Goal: Transaction & Acquisition: Purchase product/service

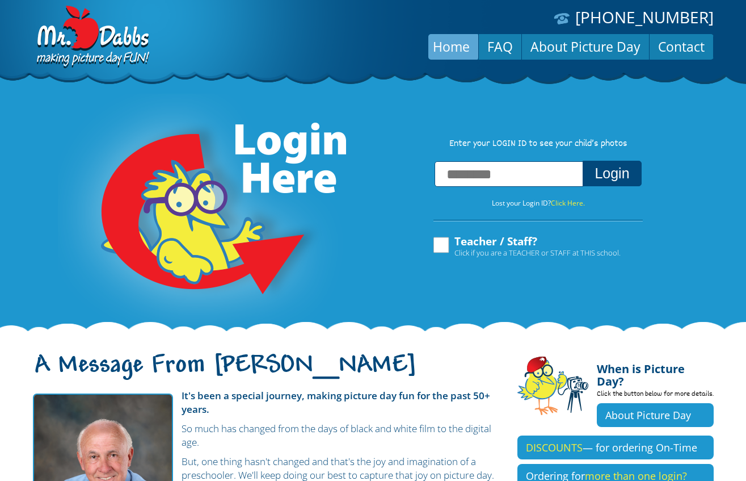
click at [469, 178] on input "text" at bounding box center [509, 174] width 149 height 26
type input "**********"
click at [612, 175] on button "Login" at bounding box center [612, 174] width 58 height 26
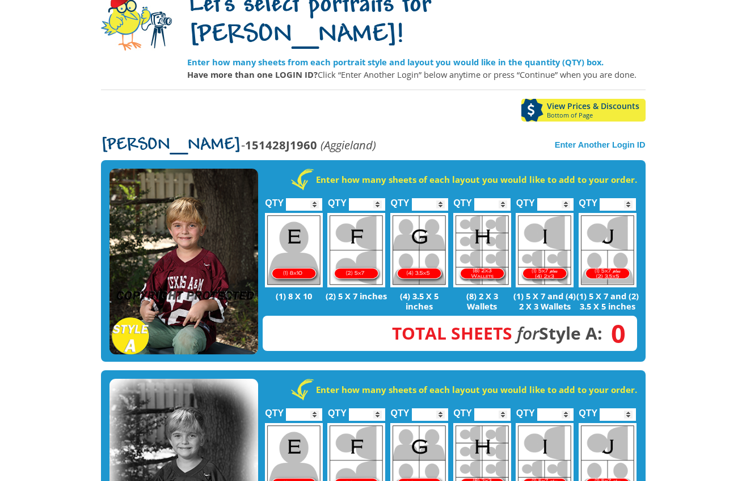
scroll to position [212, 0]
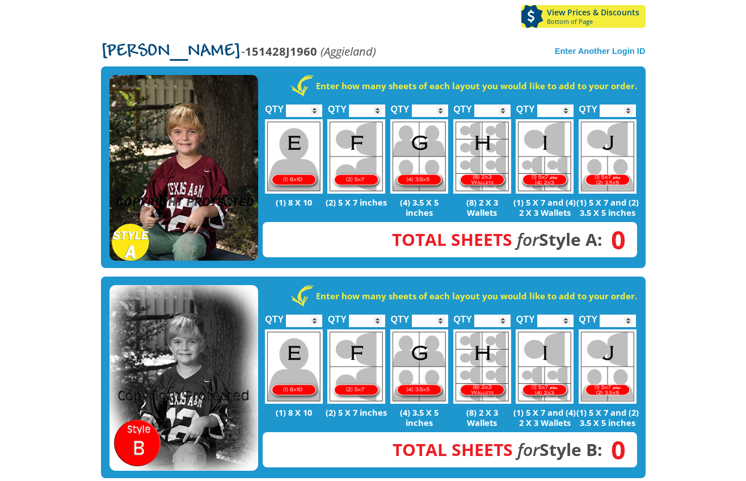
type input "*"
click at [317, 104] on input "*" at bounding box center [304, 110] width 36 height 12
type input "*"
click at [313, 314] on input "*" at bounding box center [304, 320] width 36 height 12
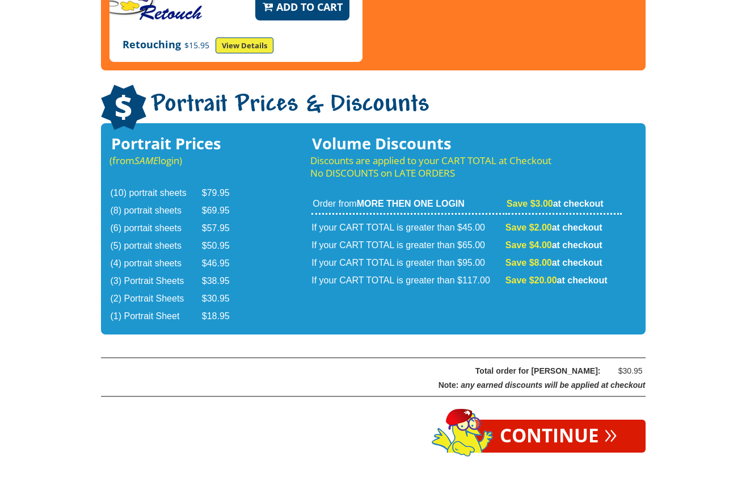
scroll to position [1890, 0]
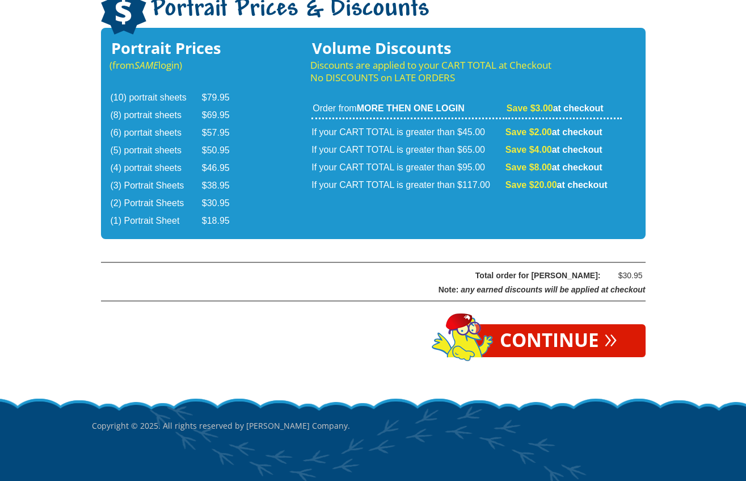
click at [566, 324] on link "Continue »" at bounding box center [559, 340] width 174 height 33
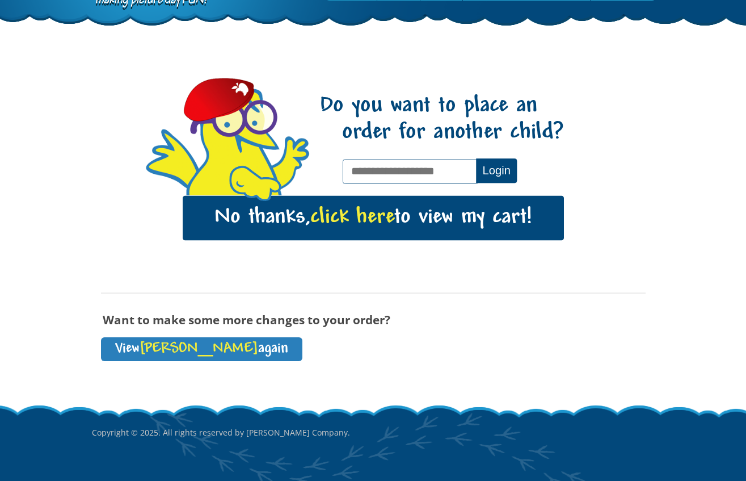
scroll to position [91, 0]
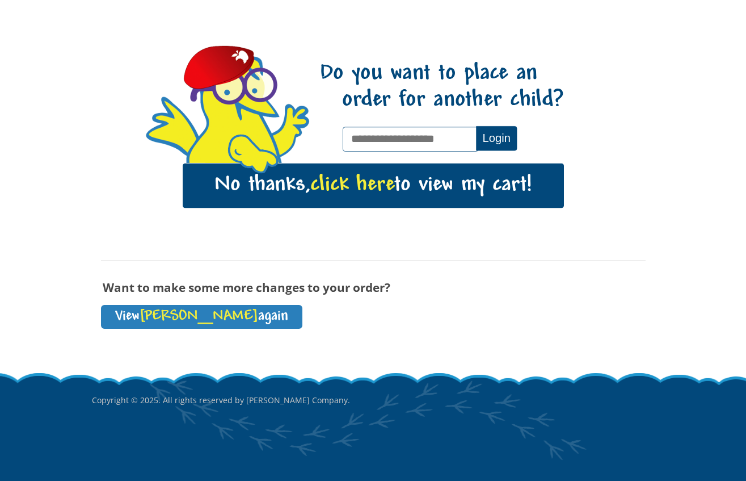
click at [375, 181] on span "click here" at bounding box center [352, 185] width 84 height 23
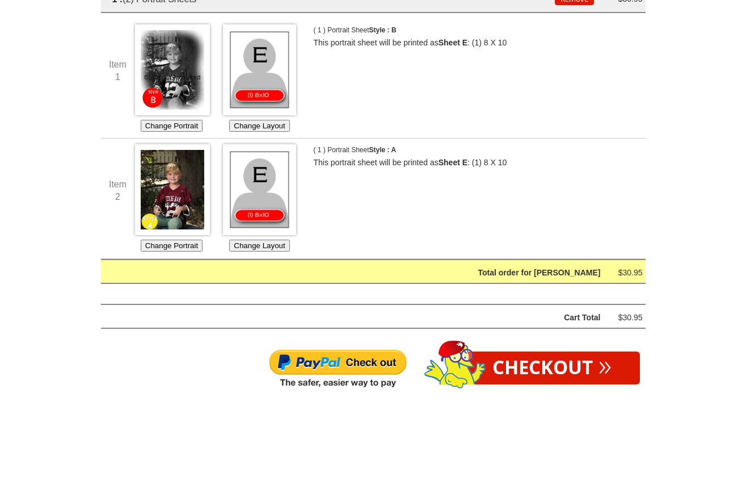
scroll to position [245, 0]
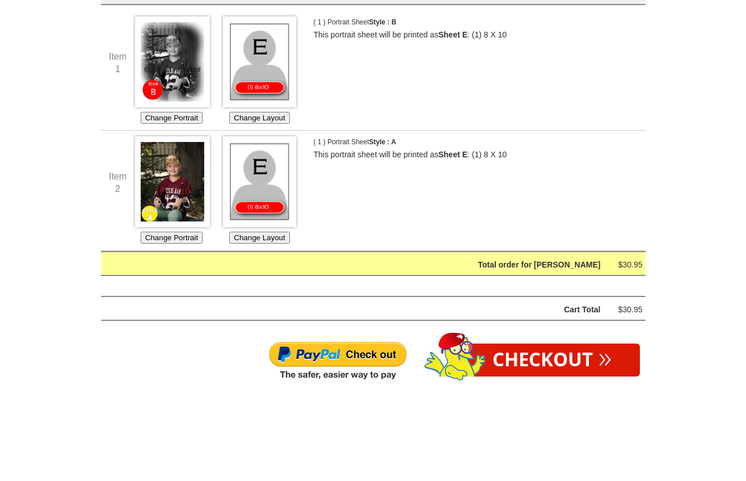
click at [352, 366] on img at bounding box center [337, 361] width 139 height 41
